Goal: Find specific page/section

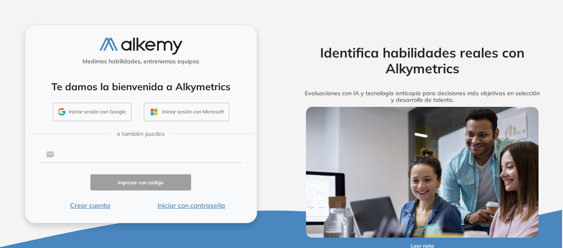
click at [100, 156] on input "text" at bounding box center [148, 155] width 188 height 16
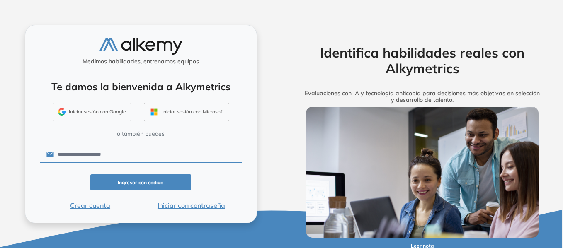
click at [183, 208] on button "Iniciar con contraseña" at bounding box center [191, 206] width 101 height 10
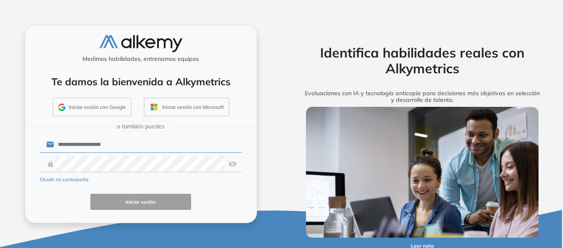
type input "**********"
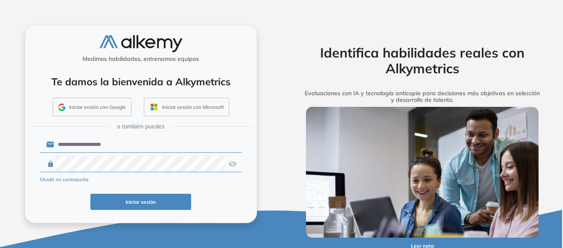
drag, startPoint x: 142, startPoint y: 202, endPoint x: 112, endPoint y: 38, distance: 167.5
click at [141, 200] on button "Iniciar sesión" at bounding box center [140, 202] width 101 height 16
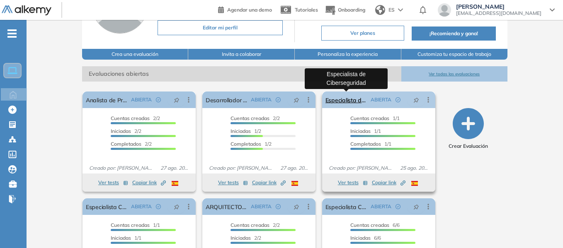
scroll to position [140, 0]
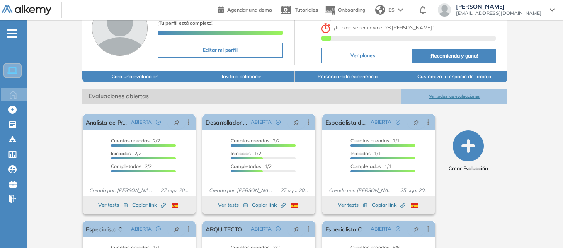
click at [431, 95] on button "Ver todas las evaluaciones" at bounding box center [455, 96] width 107 height 15
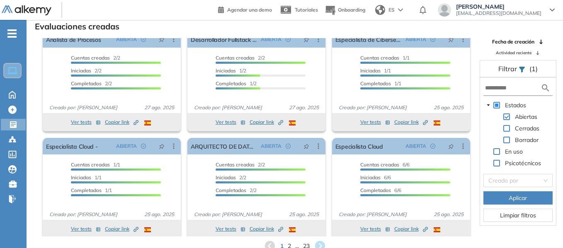
scroll to position [15, 0]
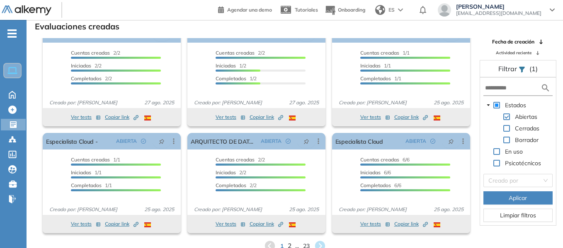
click at [290, 246] on span "2" at bounding box center [289, 247] width 4 height 10
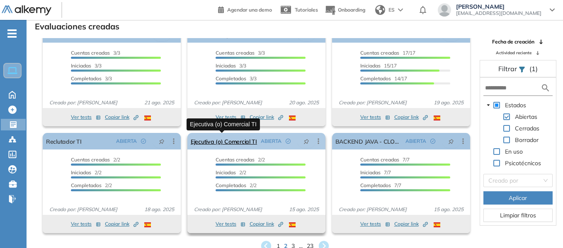
click at [237, 141] on link "Ejecutiva (o) Comercial TI" at bounding box center [224, 141] width 66 height 17
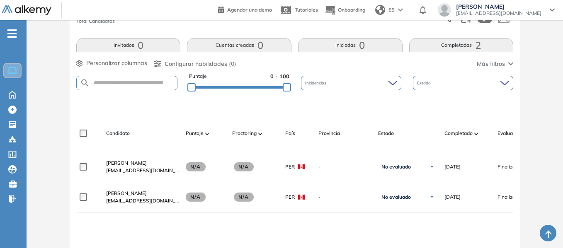
scroll to position [83, 0]
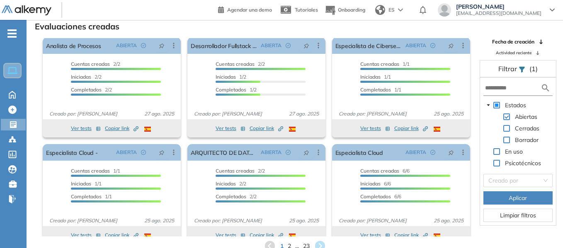
scroll to position [15, 0]
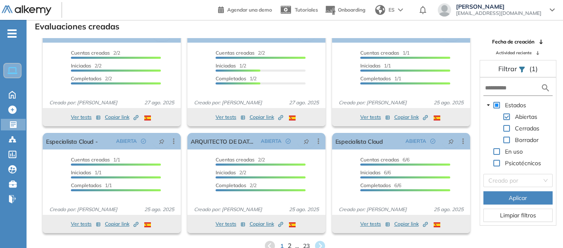
click at [290, 248] on span "2" at bounding box center [289, 247] width 4 height 10
